Goal: Task Accomplishment & Management: Manage account settings

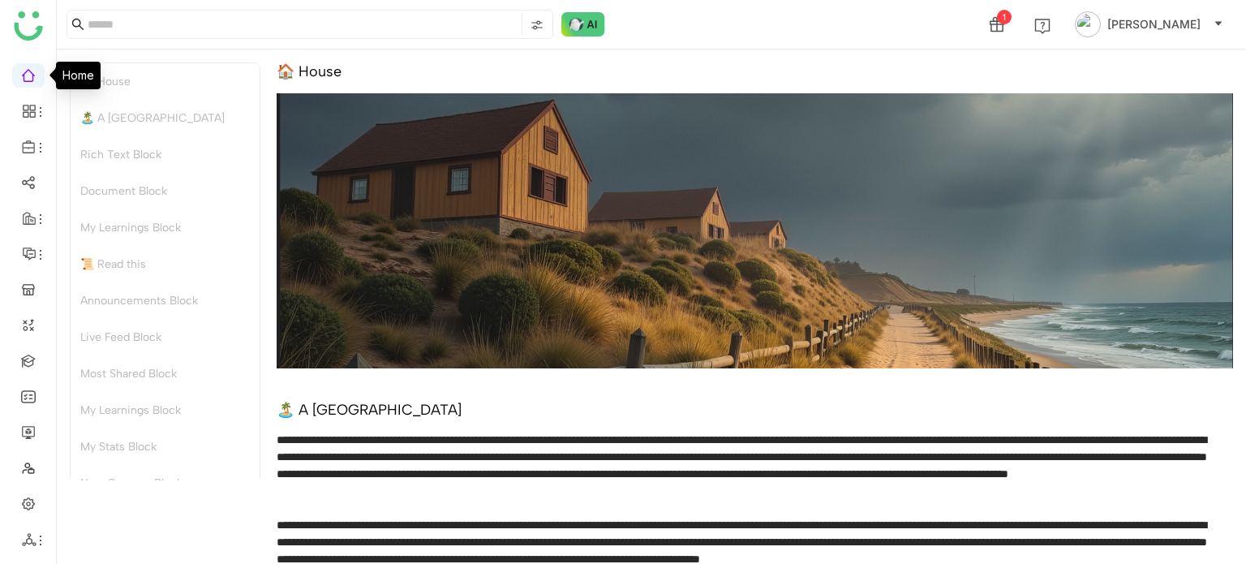
click at [29, 88] on ul at bounding box center [28, 307] width 56 height 511
click at [32, 71] on link at bounding box center [28, 74] width 15 height 14
click at [36, 68] on link at bounding box center [28, 74] width 15 height 14
click at [28, 361] on link at bounding box center [28, 360] width 15 height 14
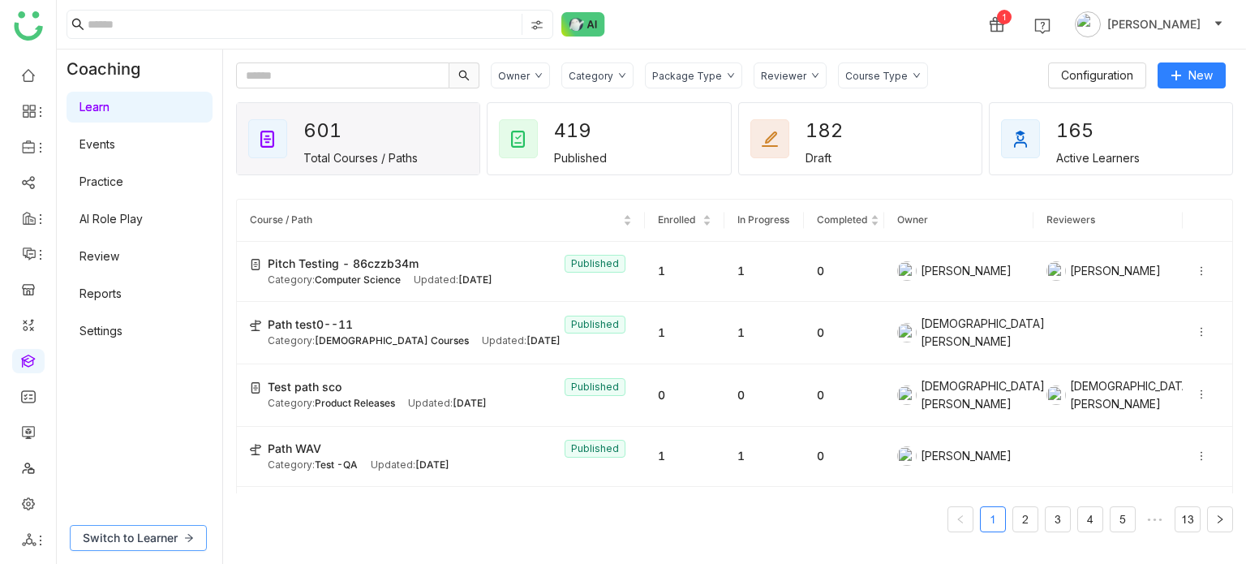
click at [165, 527] on button "Switch to Learner" at bounding box center [138, 538] width 137 height 26
